Goal: Task Accomplishment & Management: Use online tool/utility

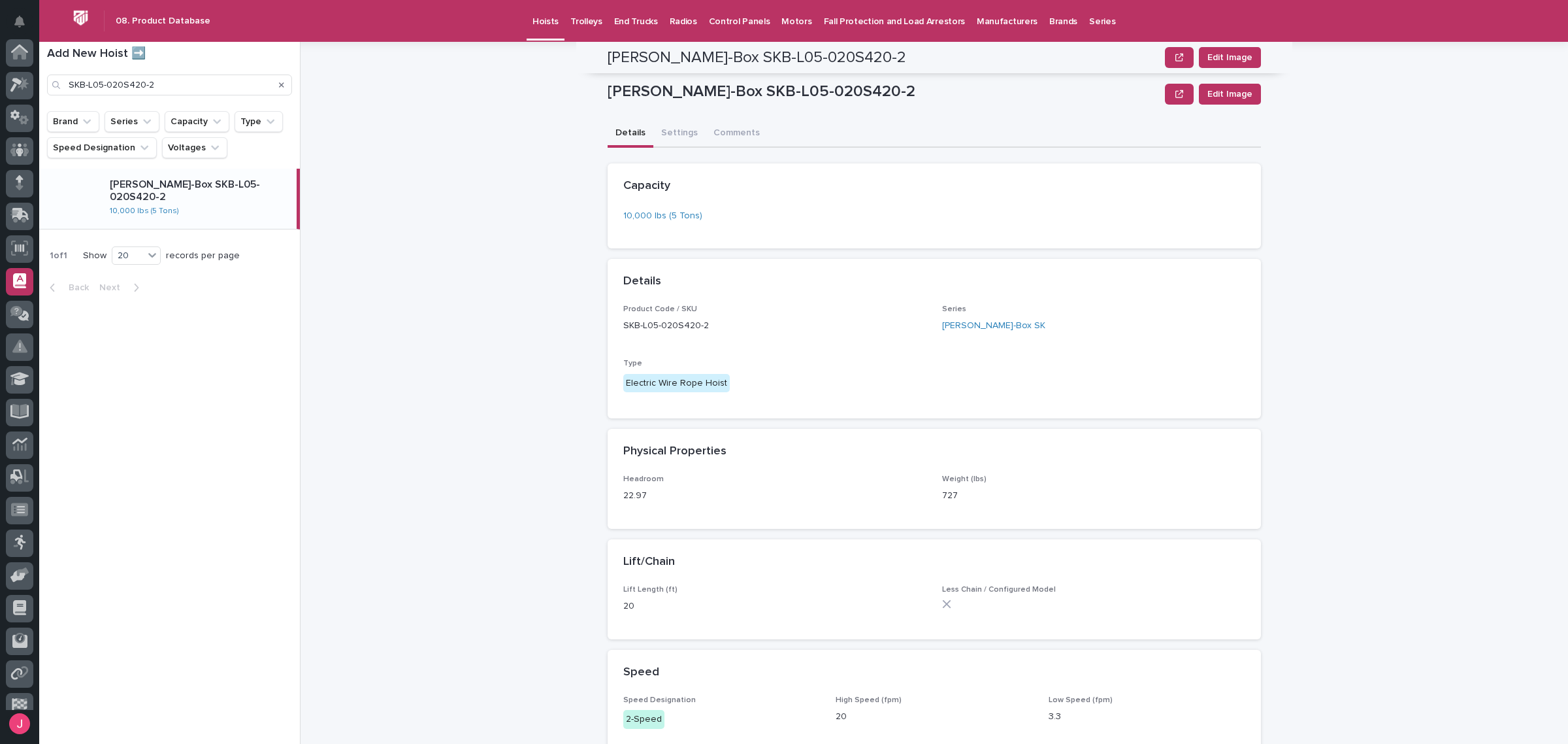
scroll to position [145, 0]
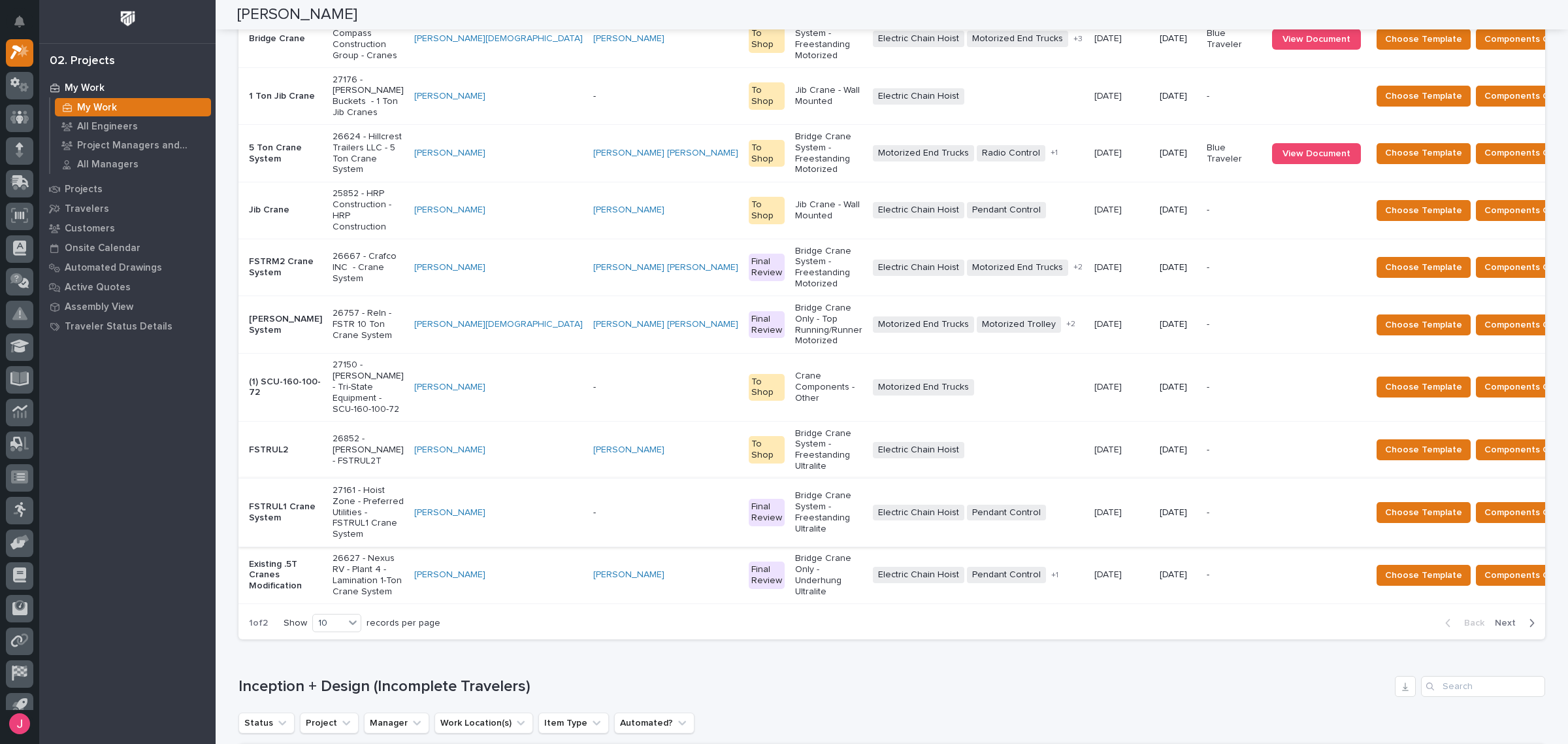
scroll to position [245, 0]
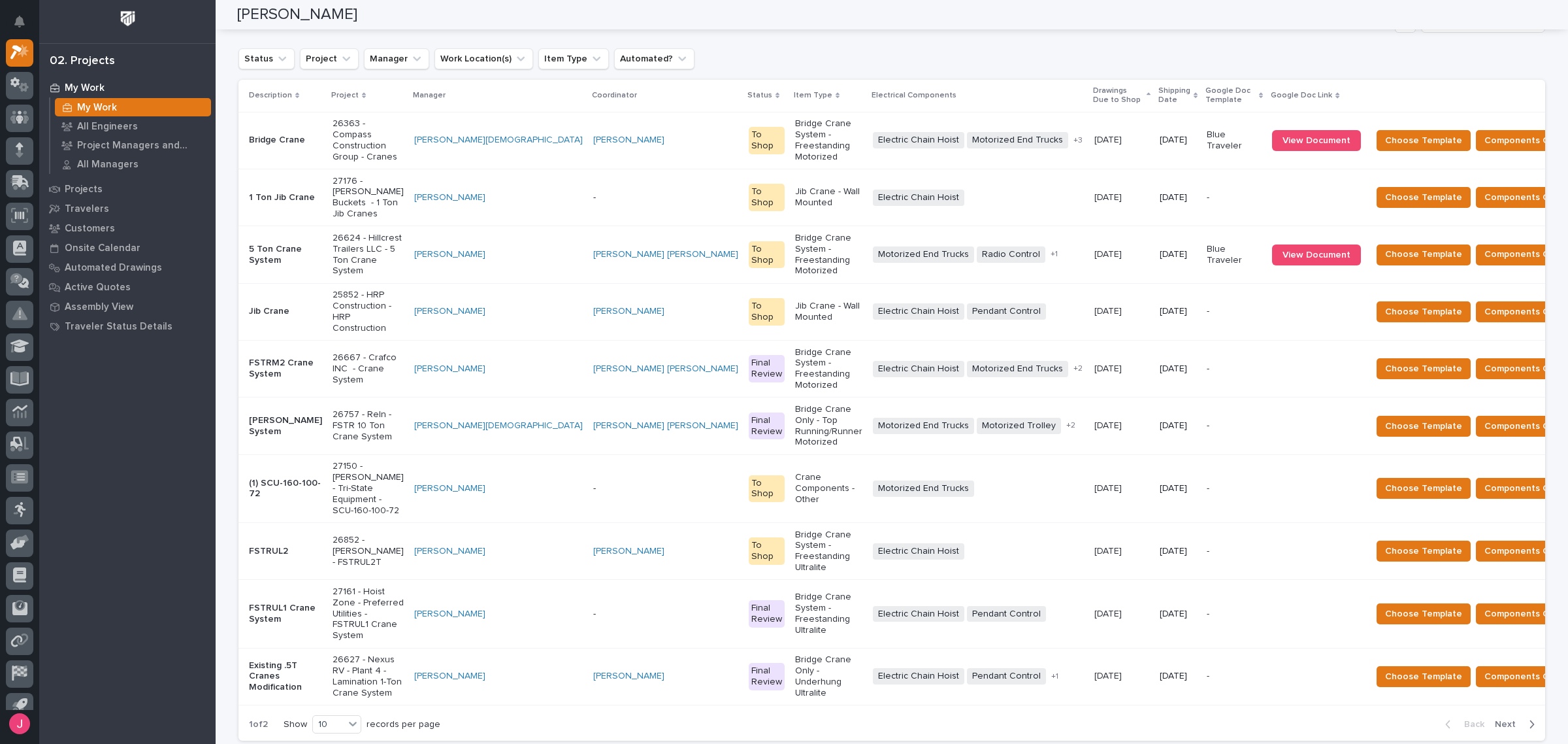
click at [1019, 60] on div "Status Project Manager Work Location(s) Item Type Automated?" at bounding box center [892, 59] width 1307 height 21
drag, startPoint x: 1426, startPoint y: 304, endPoint x: 1312, endPoint y: 305, distance: 114.0
click at [1371, 358] on div "Choose Template Components Complete Ignore" at bounding box center [1494, 368] width 246 height 21
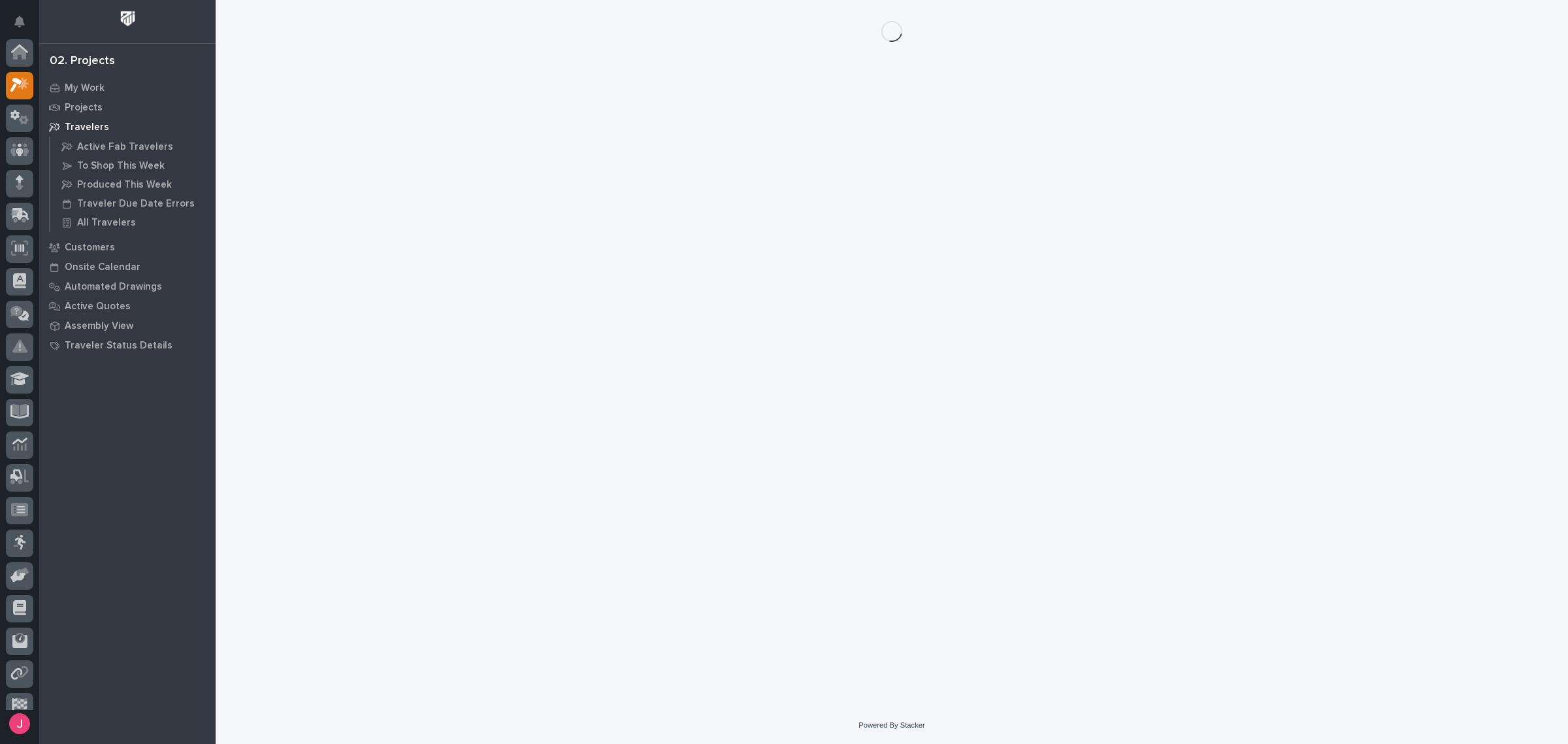
click at [1316, 303] on div "Loading... Saving… Loading... Saving…" at bounding box center [892, 337] width 1323 height 674
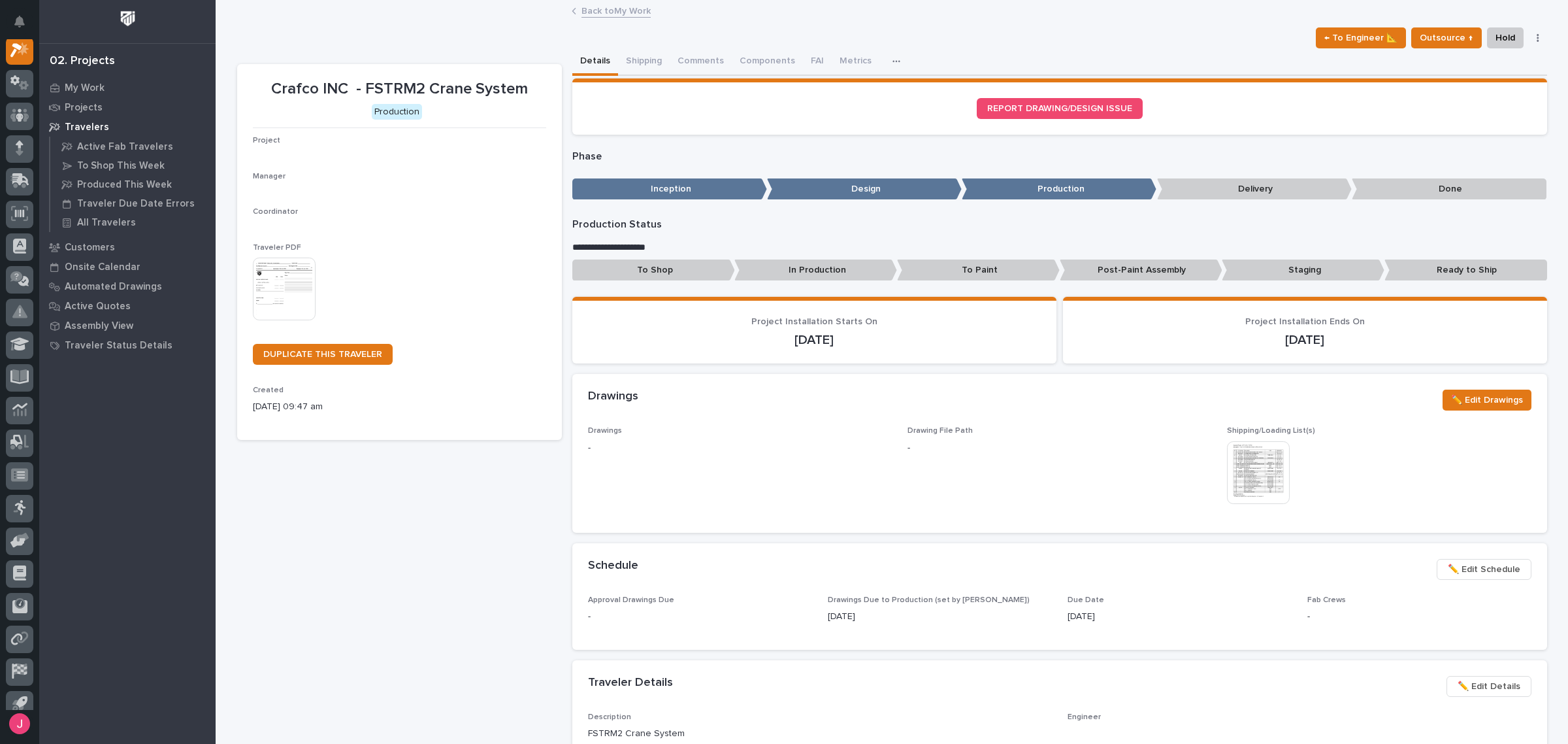
scroll to position [33, 0]
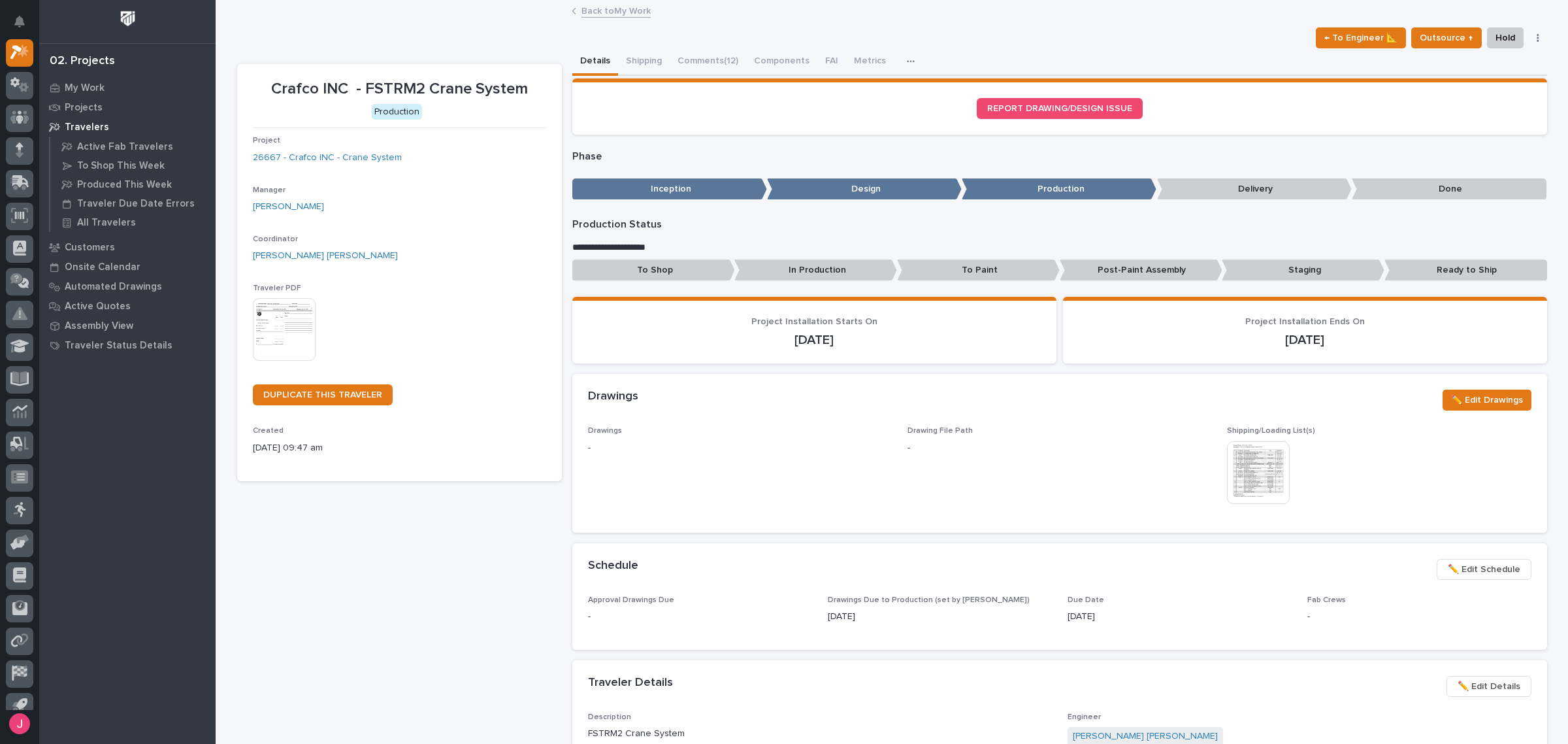
click at [609, 10] on link "Back to My Work" at bounding box center [616, 10] width 69 height 15
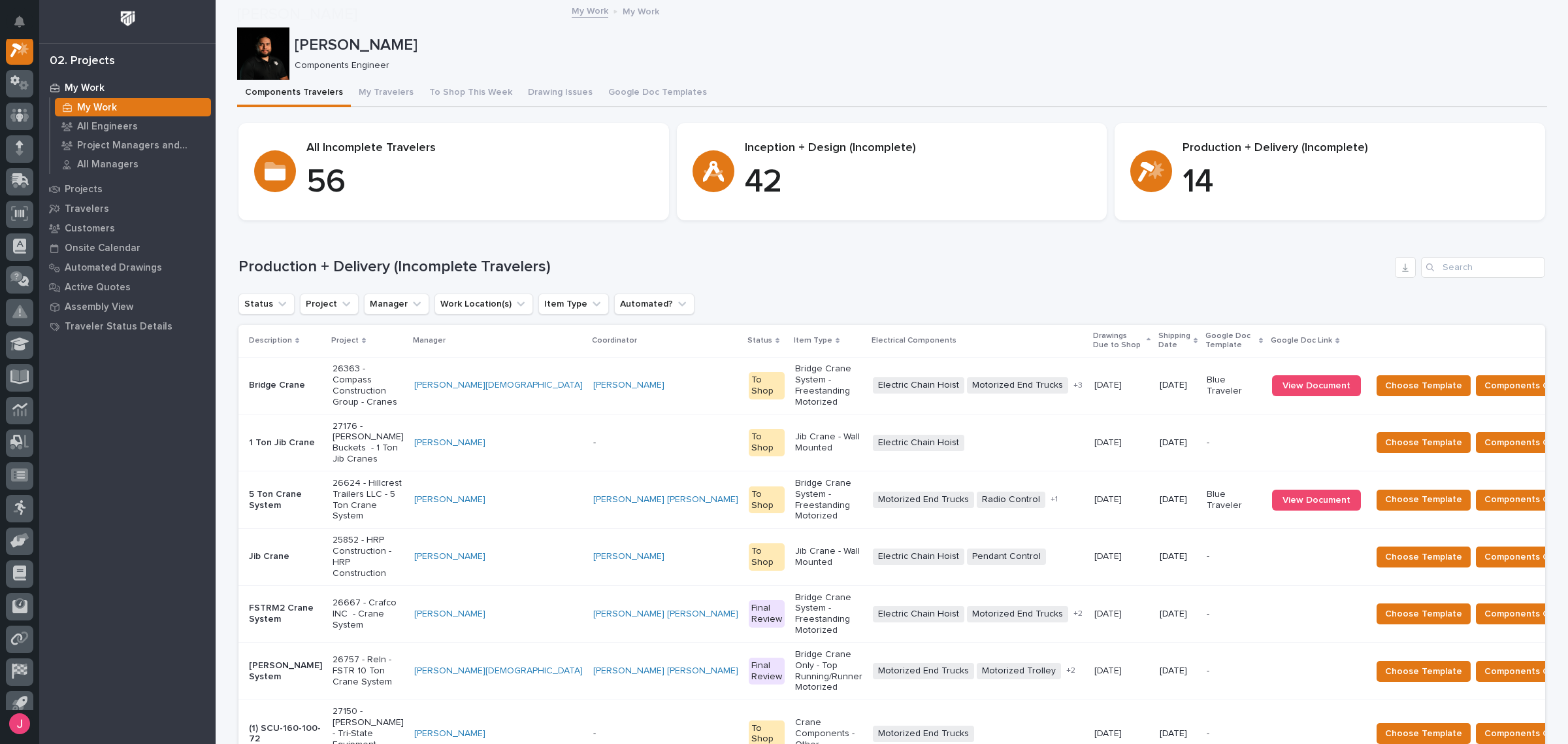
scroll to position [82, 0]
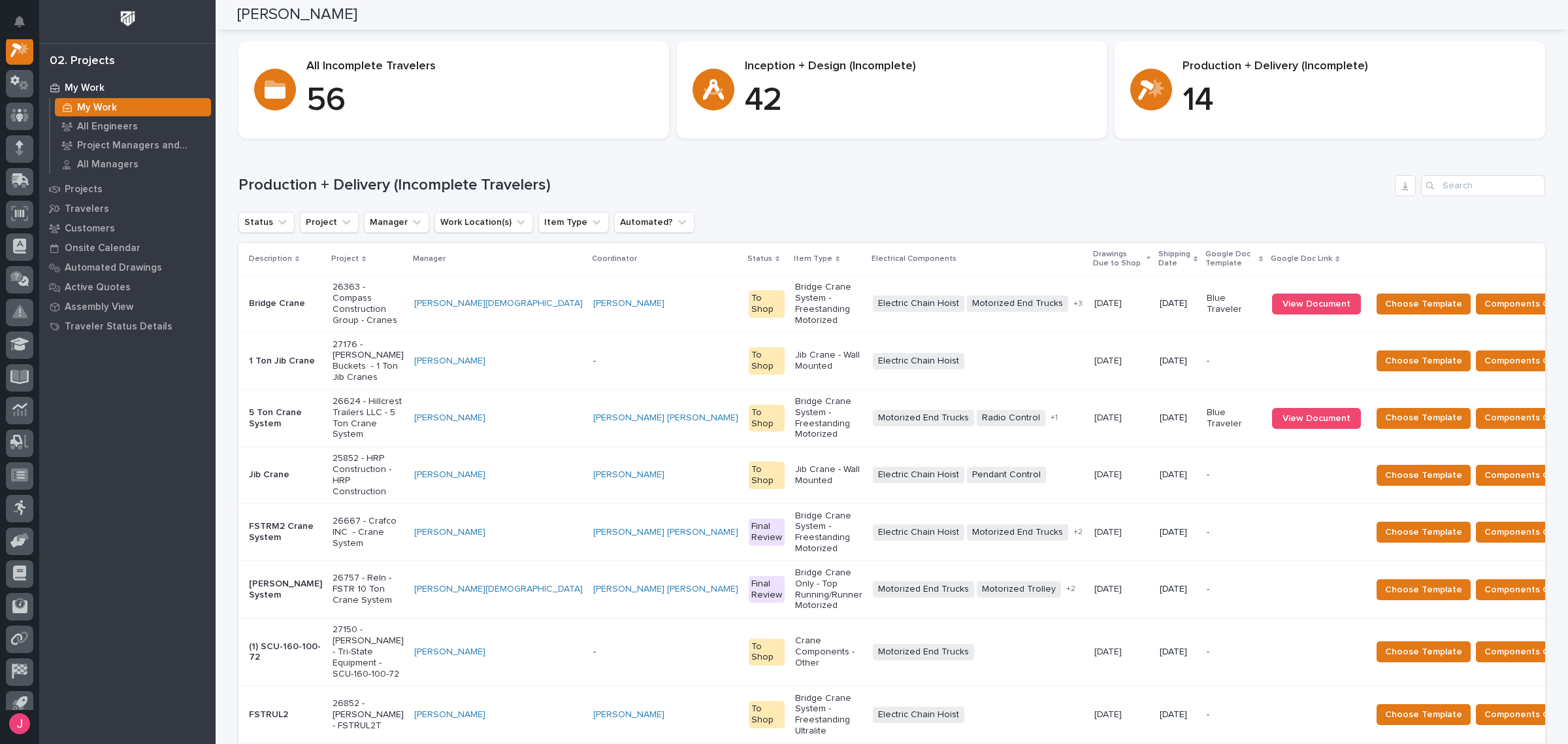
drag, startPoint x: 1008, startPoint y: 492, endPoint x: 943, endPoint y: 188, distance: 310.9
click at [943, 188] on h1 "Production + Delivery (Incomplete Travelers)" at bounding box center [814, 185] width 1151 height 19
click at [1385, 524] on span "Choose Template" at bounding box center [1423, 532] width 77 height 16
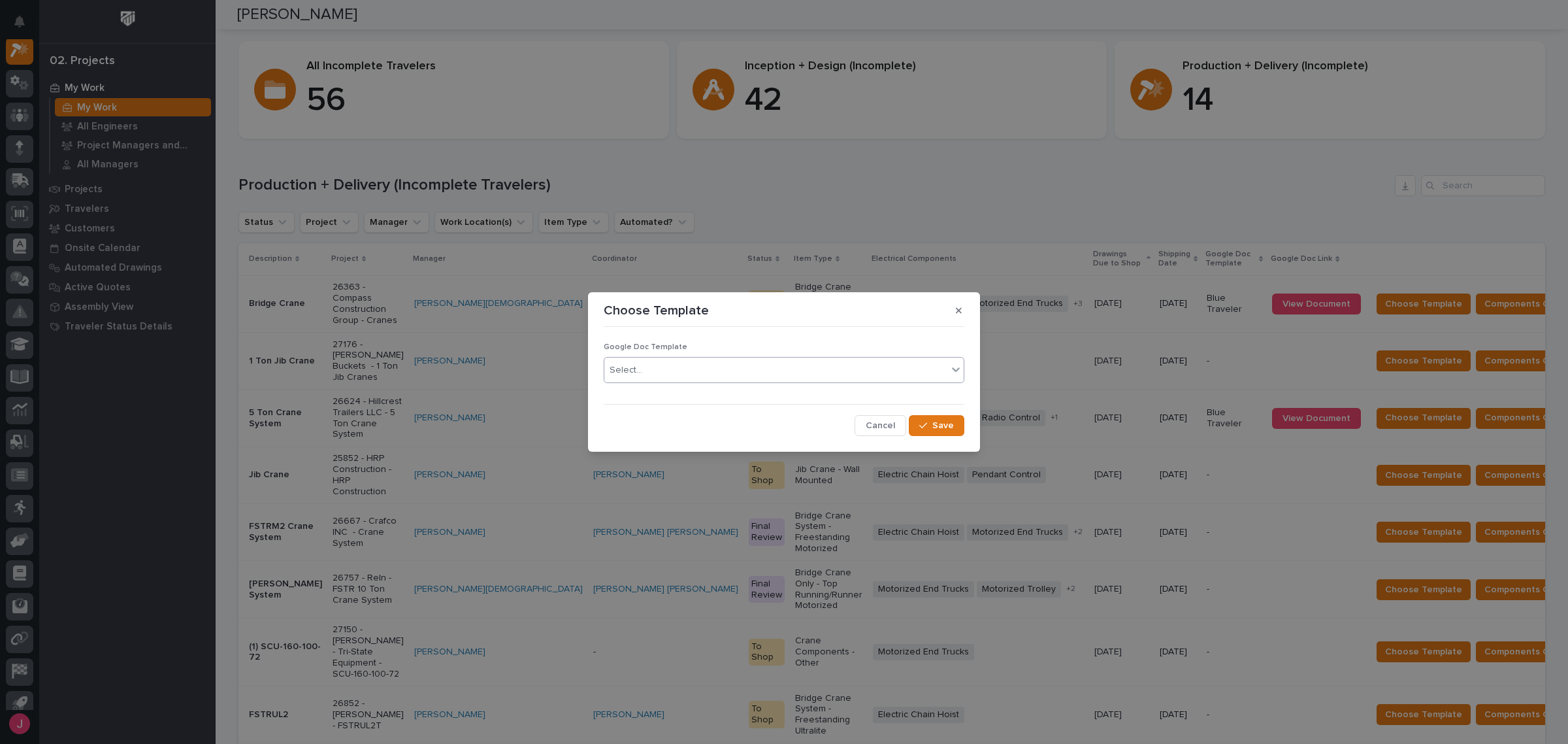
click at [651, 372] on div "Select..." at bounding box center [776, 370] width 343 height 21
drag, startPoint x: 635, startPoint y: 394, endPoint x: 628, endPoint y: 407, distance: 14.8
click at [635, 394] on div "Blue Traveler" at bounding box center [784, 395] width 359 height 23
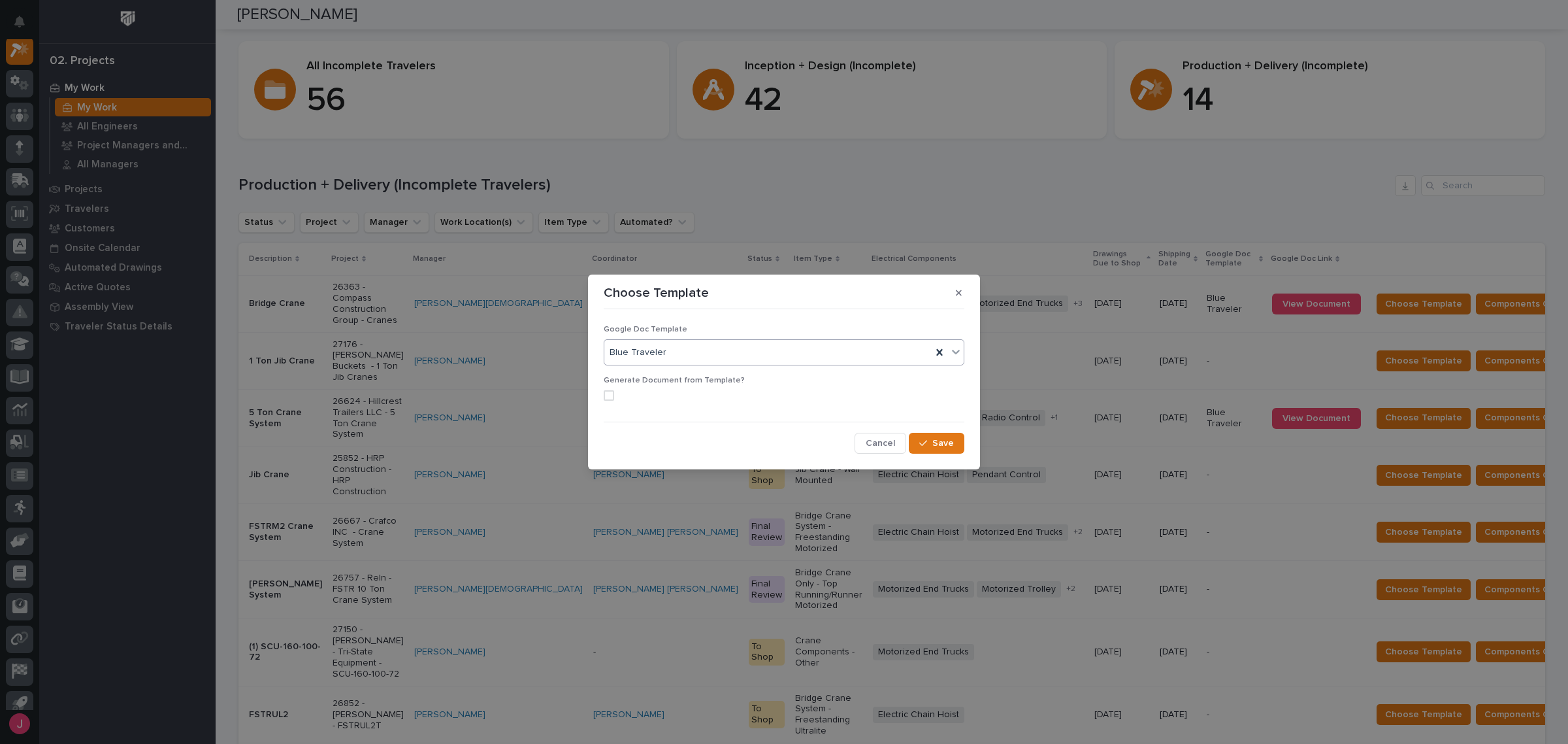
click at [606, 395] on span at bounding box center [609, 395] width 10 height 10
click at [937, 448] on span "Save" at bounding box center [943, 443] width 21 height 12
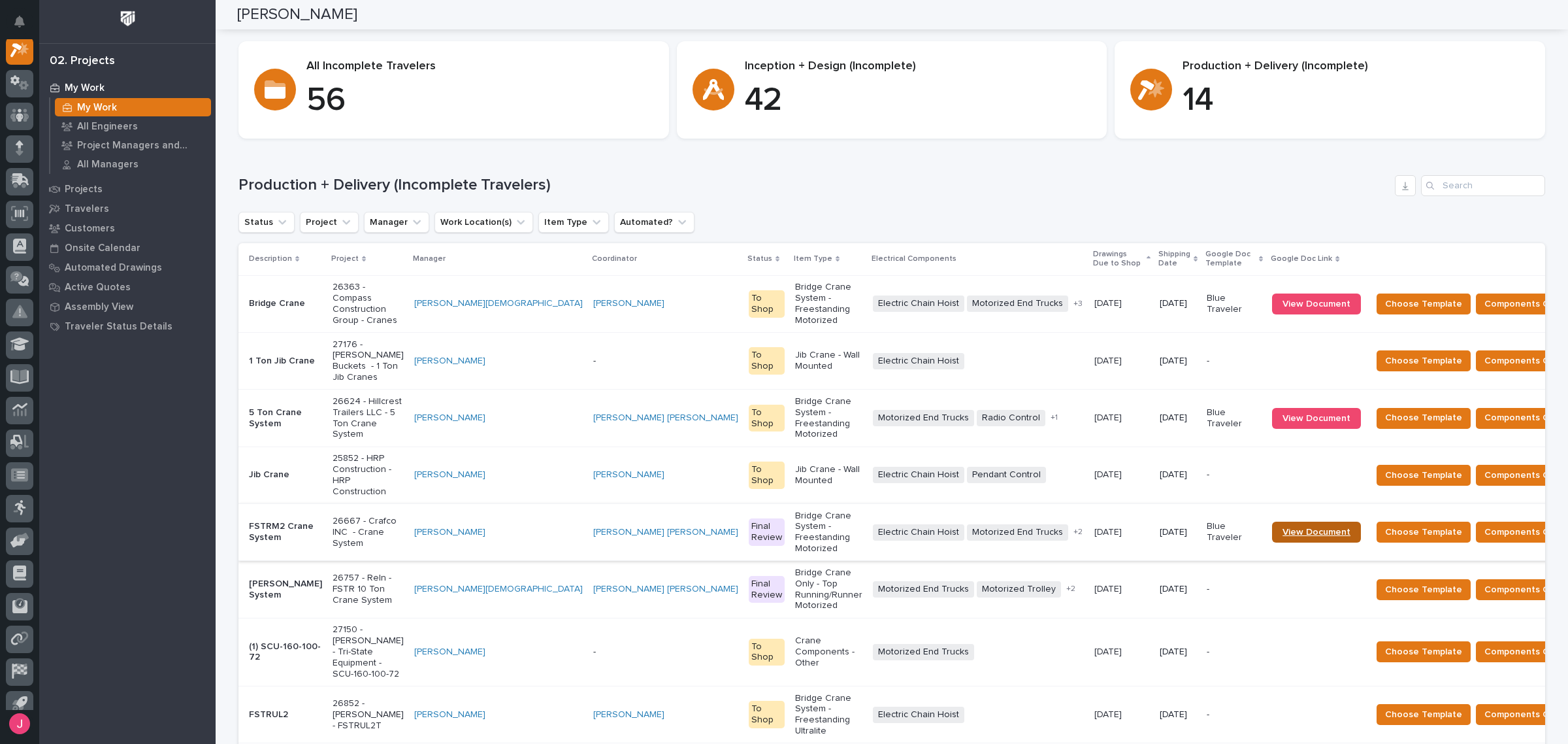
click at [1282, 527] on span "View Document" at bounding box center [1316, 532] width 68 height 10
